Goal: Task Accomplishment & Management: Complete application form

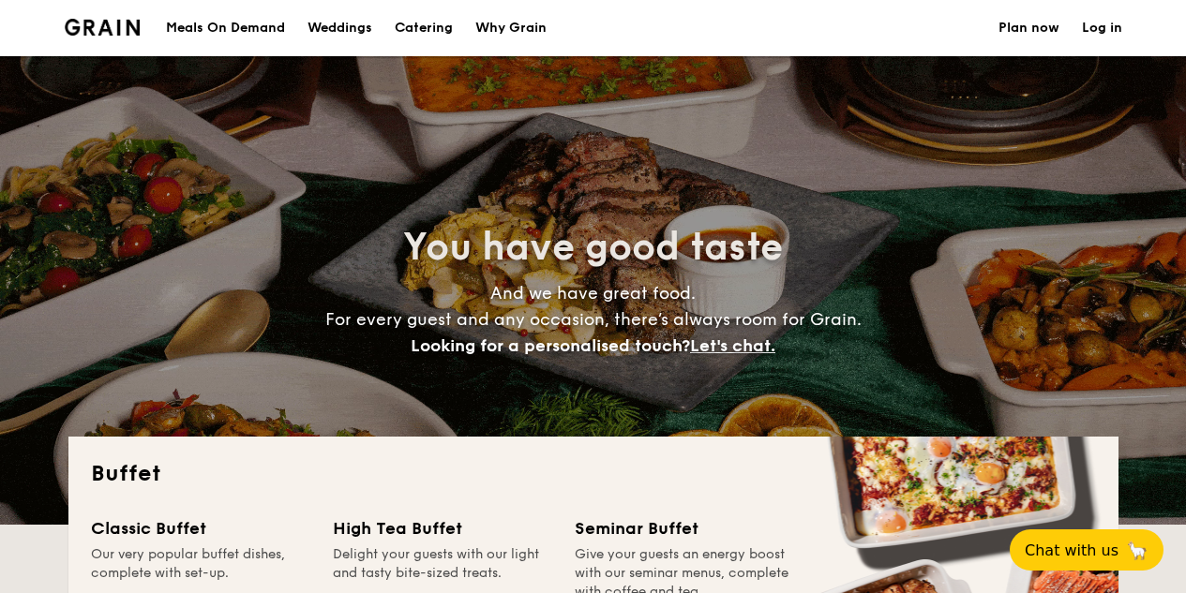
select select
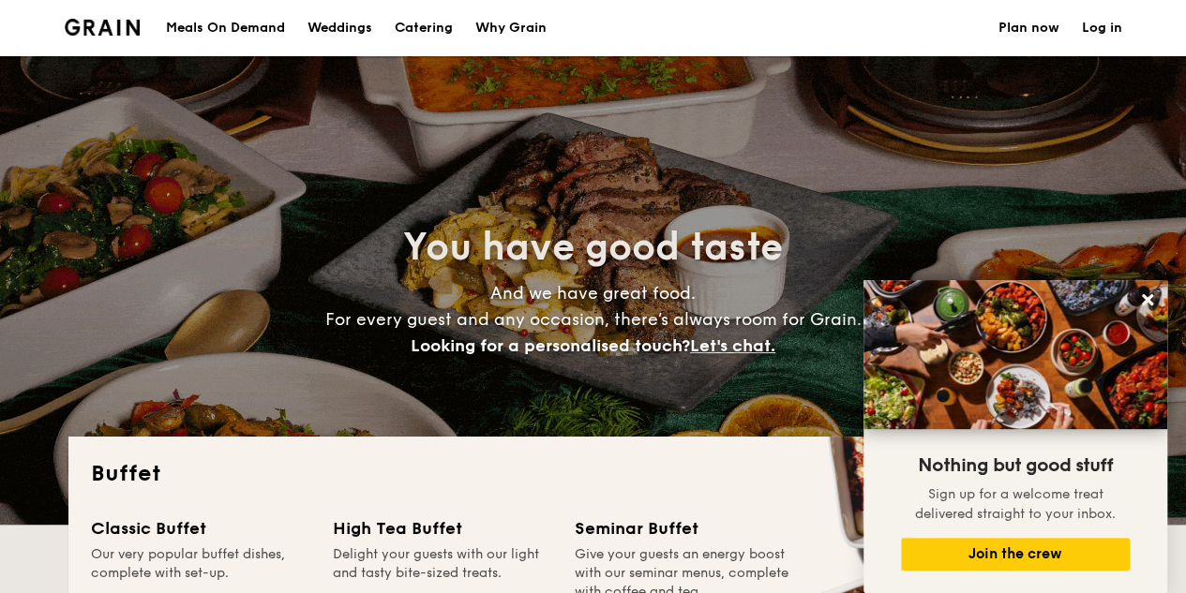
click at [419, 23] on h1 "Catering" at bounding box center [424, 28] width 58 height 56
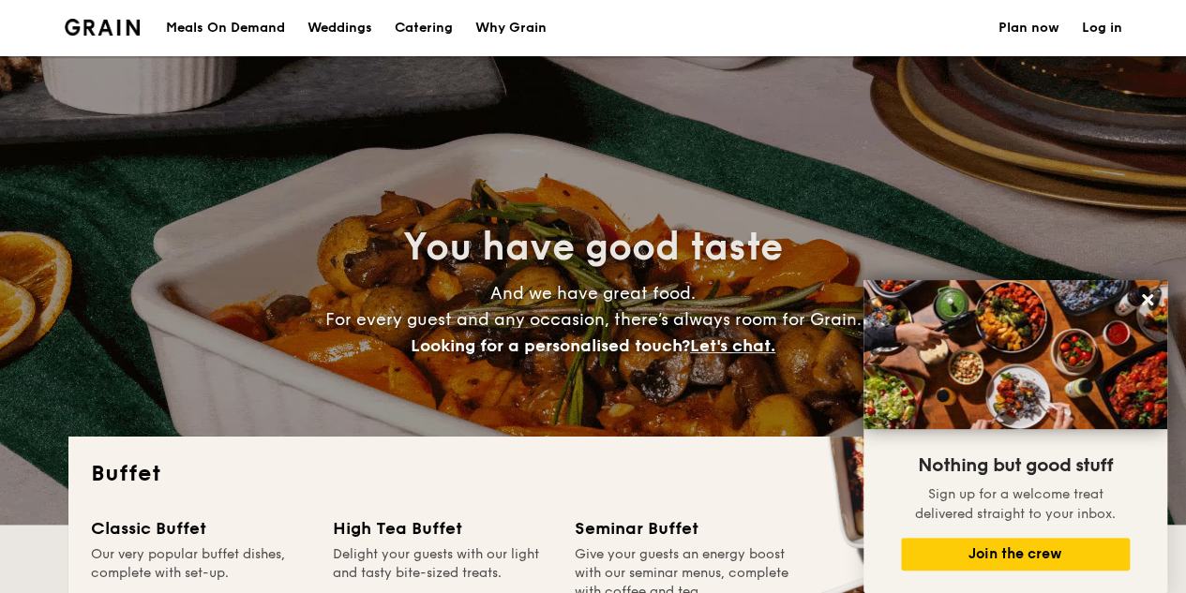
click at [419, 23] on h1 "Catering" at bounding box center [424, 28] width 58 height 56
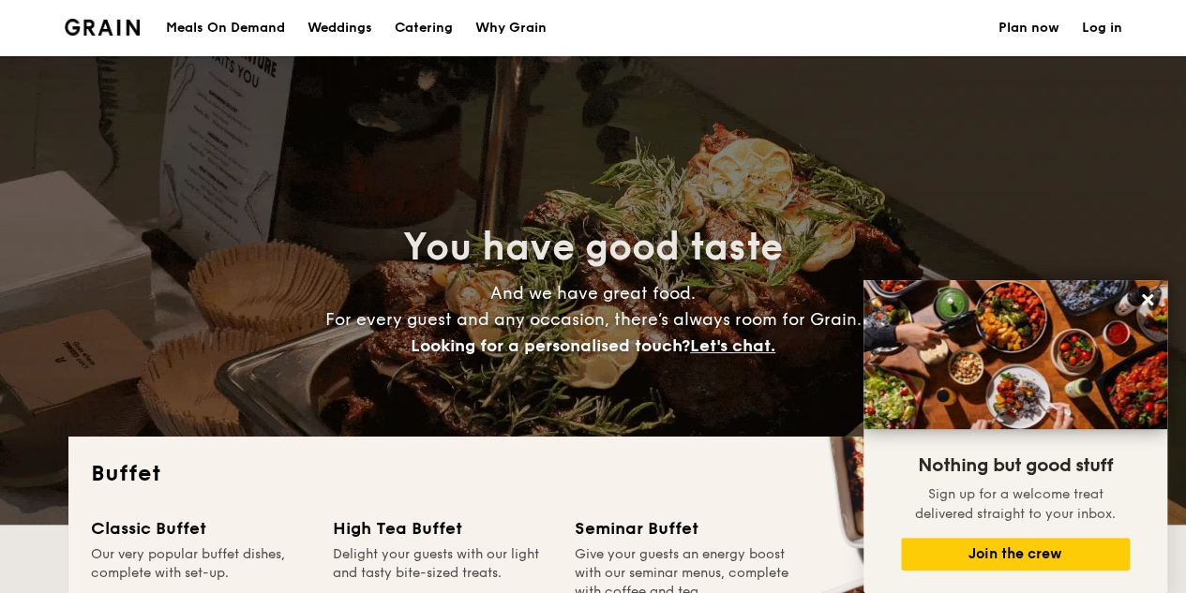
click at [419, 23] on h1 "Catering" at bounding box center [424, 28] width 58 height 56
click at [1044, 39] on link "Plan now" at bounding box center [1028, 28] width 61 height 56
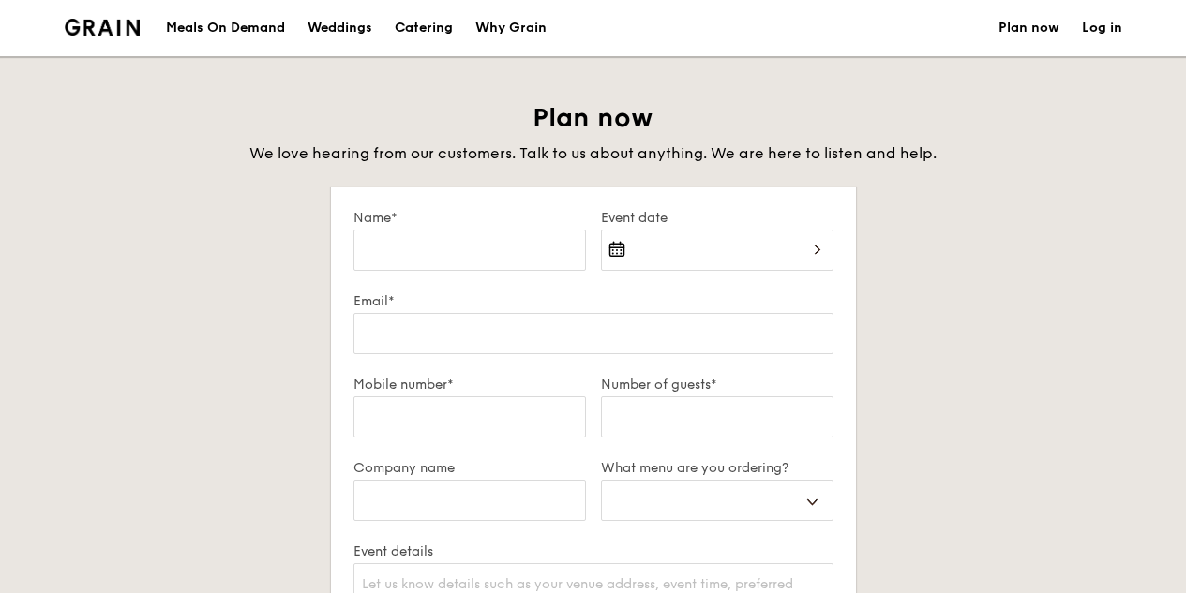
select select
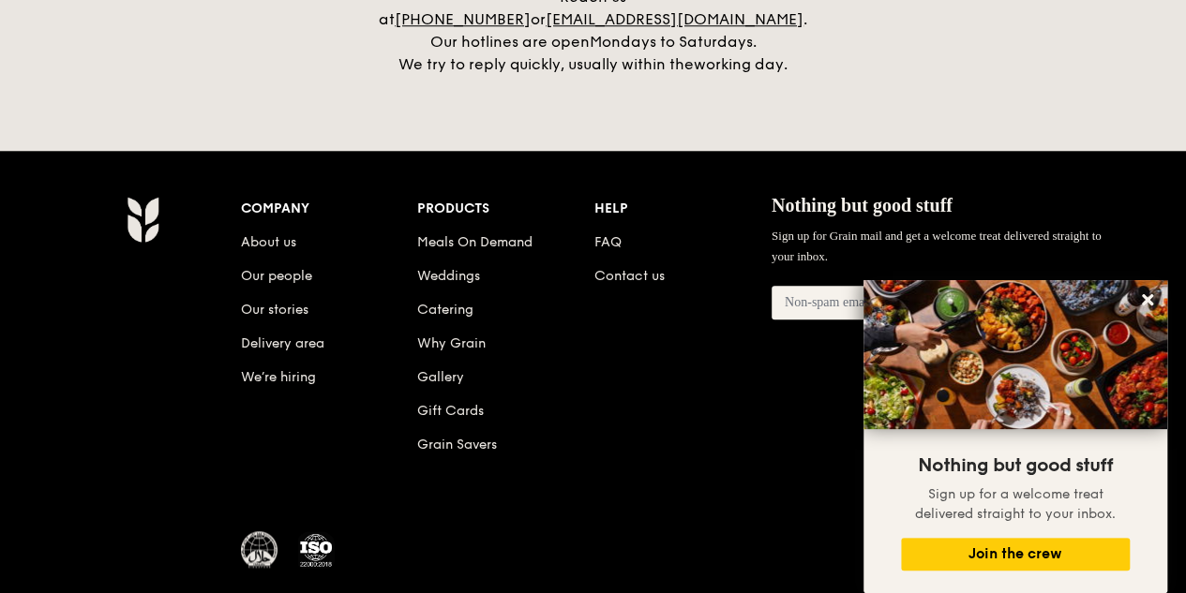
scroll to position [901, 0]
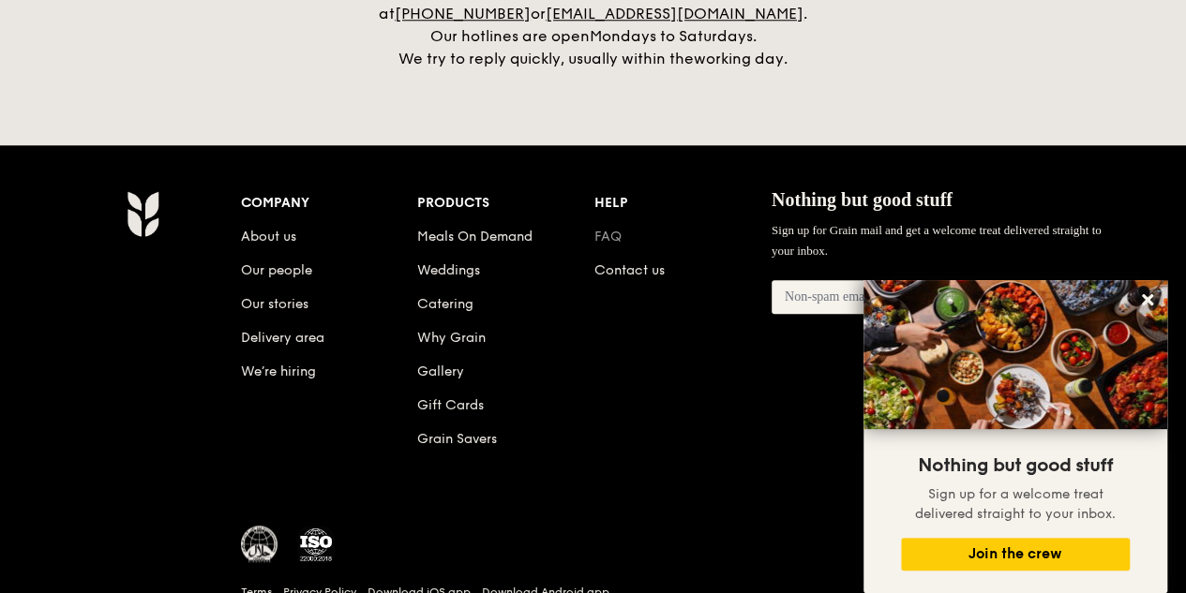
click at [612, 229] on link "FAQ" at bounding box center [607, 237] width 27 height 16
